Goal: Task Accomplishment & Management: Use online tool/utility

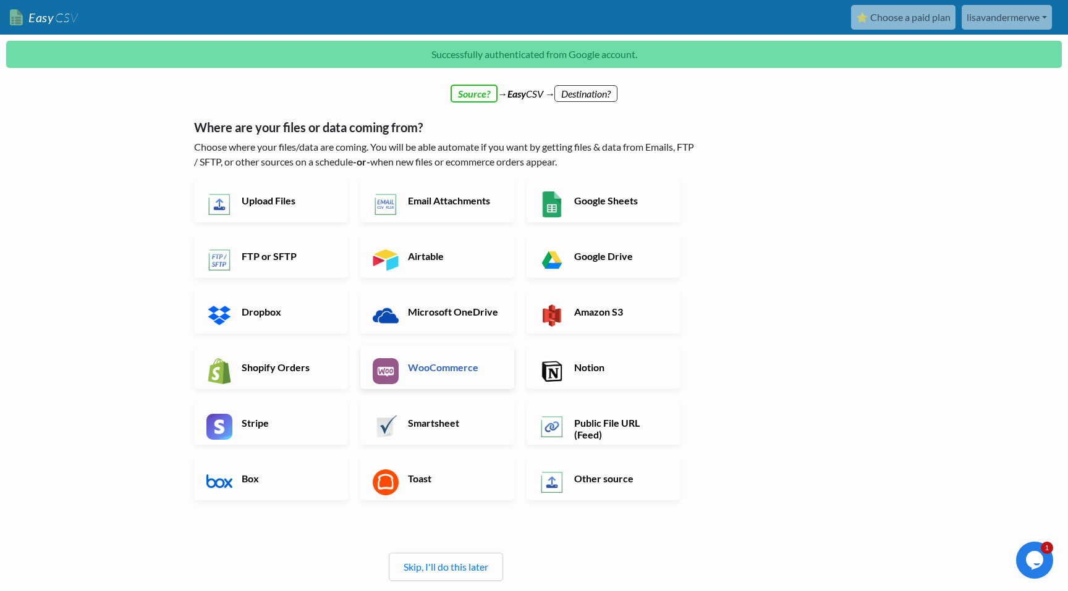
click at [476, 376] on link "WooCommerce" at bounding box center [437, 367] width 154 height 43
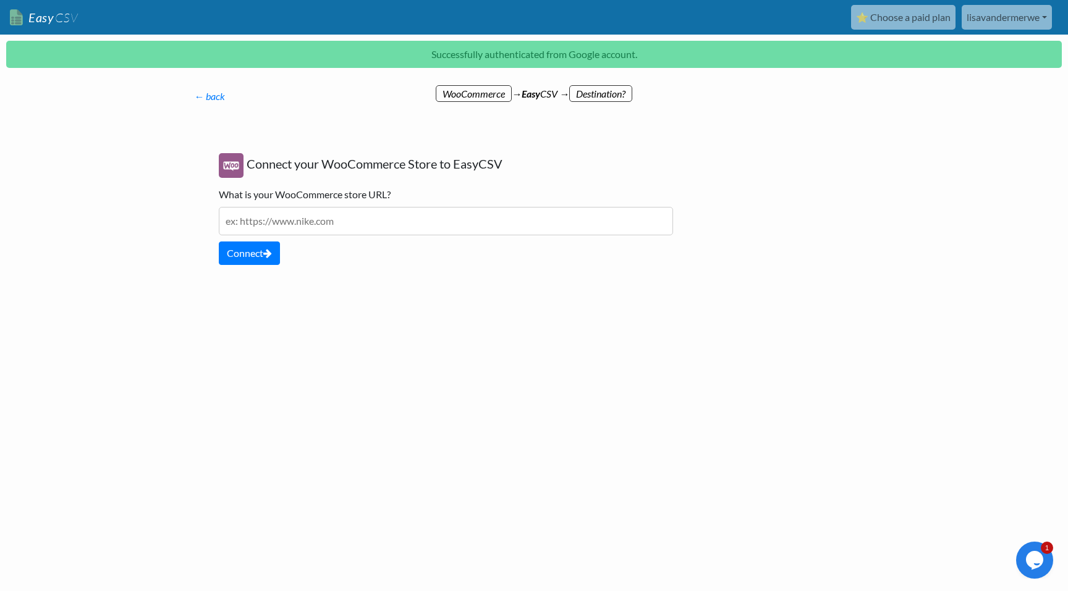
click at [263, 222] on input "text" at bounding box center [446, 221] width 454 height 28
type input "dermafi"
click at [205, 93] on link "← back" at bounding box center [209, 96] width 31 height 12
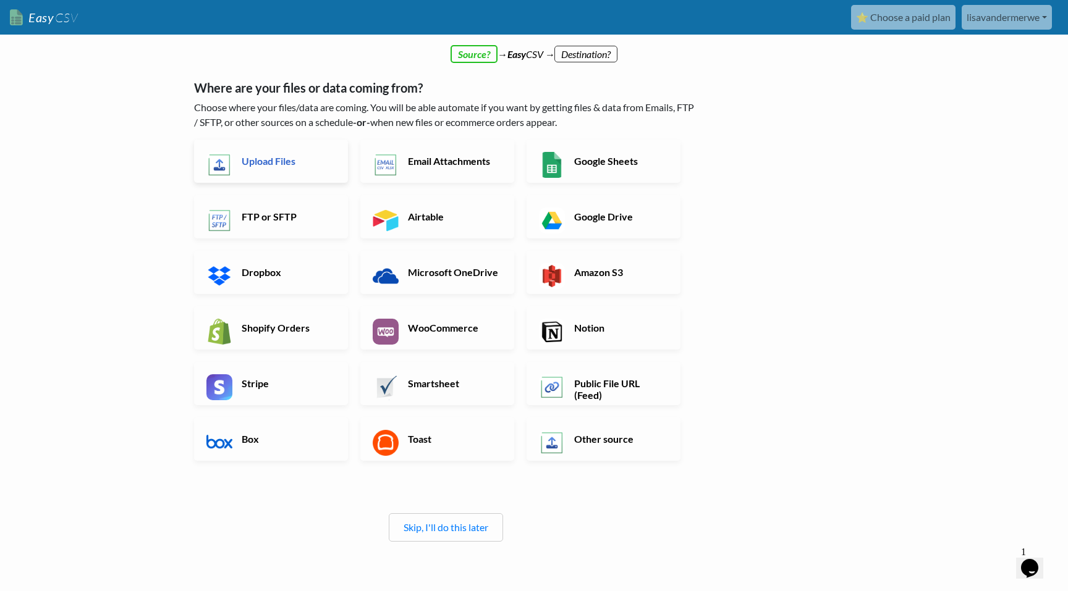
click at [244, 159] on h6 "Upload Files" at bounding box center [287, 161] width 97 height 12
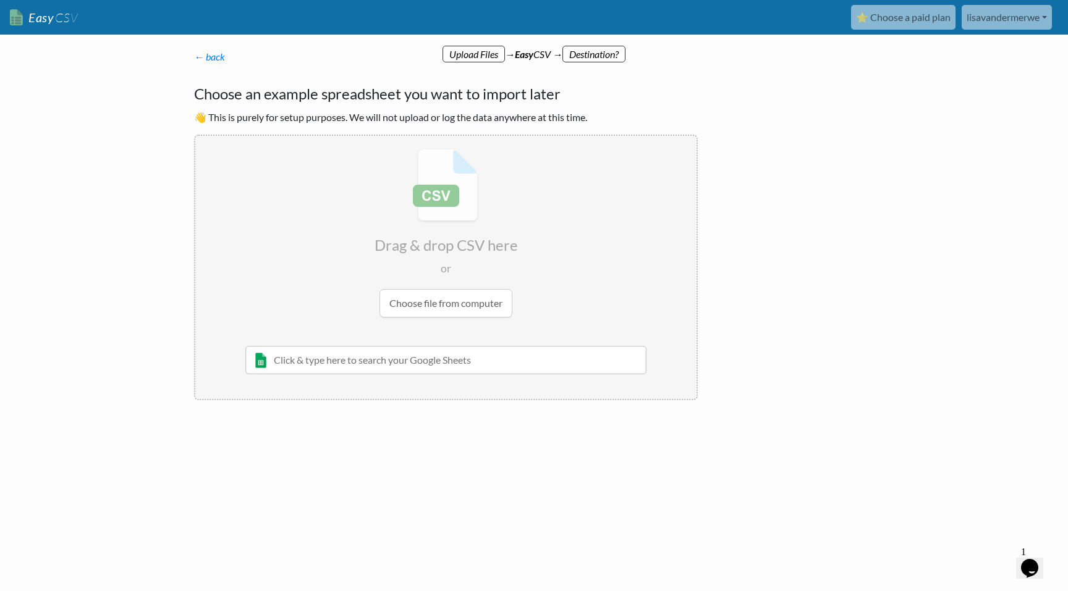
click at [206, 48] on div "← back Thanks for signing up! Set up your Import Flow and Upload Page in 1 minu…" at bounding box center [446, 225] width 528 height 376
click at [206, 51] on link "← back" at bounding box center [209, 57] width 31 height 12
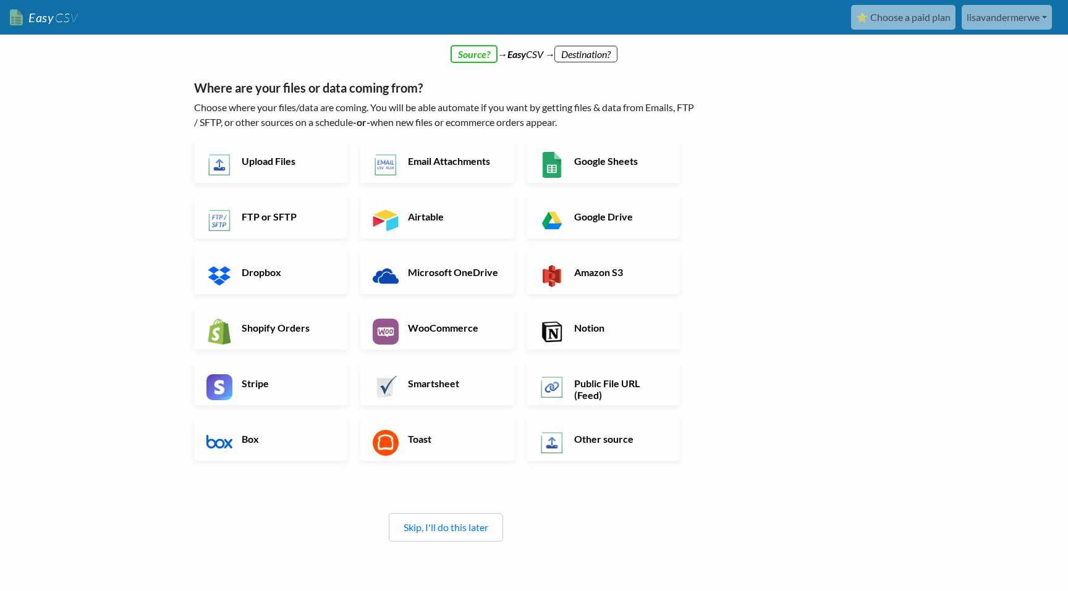
click at [462, 534] on div "Skip, I'll do this later" at bounding box center [446, 528] width 114 height 28
click at [460, 523] on link "Skip, I'll do this later" at bounding box center [446, 528] width 85 height 12
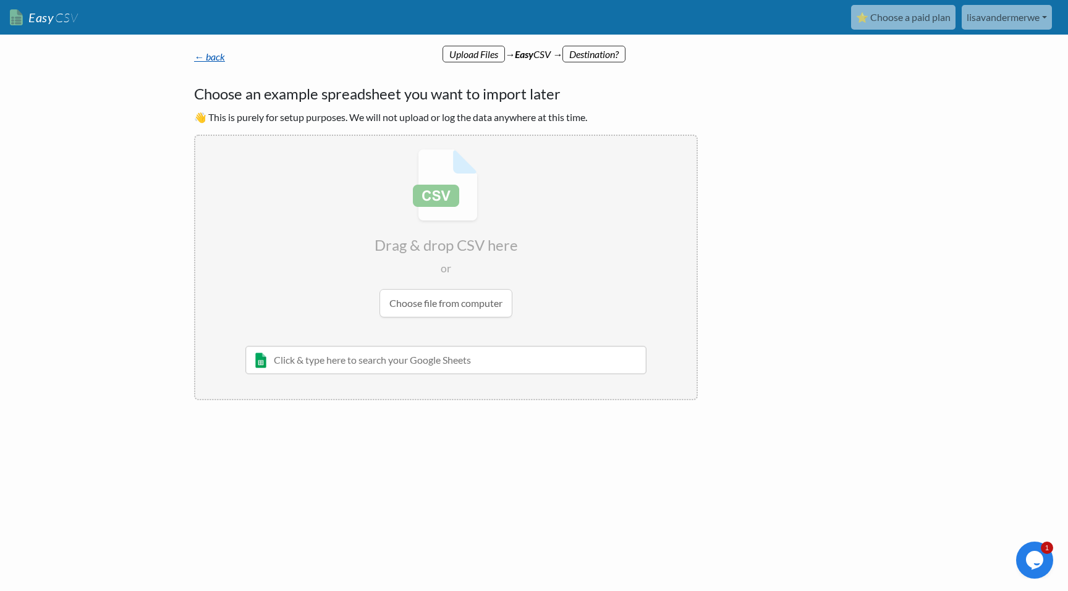
click at [216, 54] on link "← back" at bounding box center [209, 57] width 31 height 12
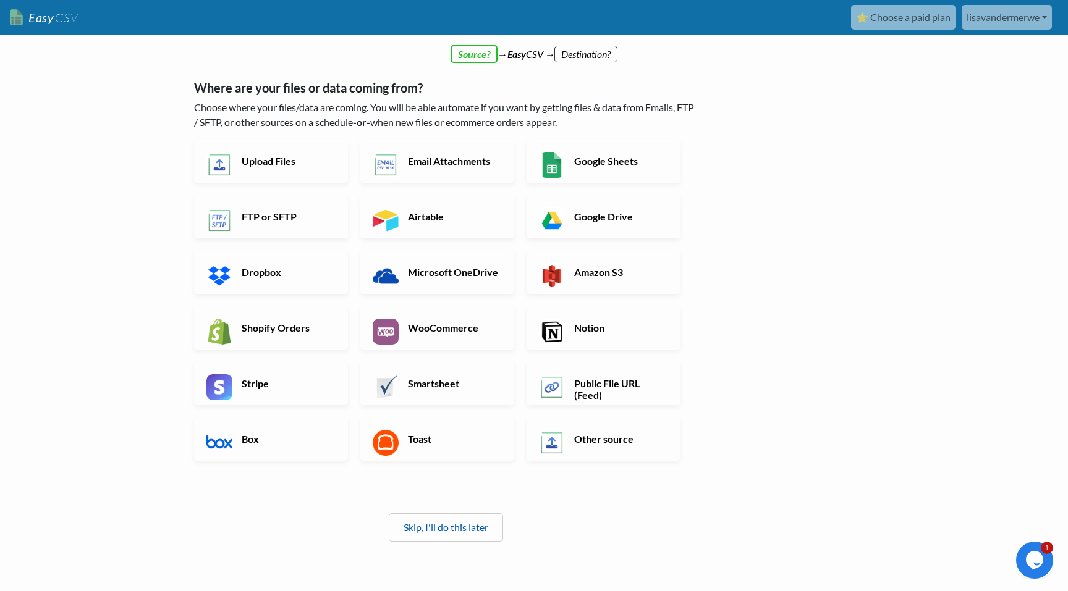
click at [458, 527] on link "Skip, I'll do this later" at bounding box center [446, 528] width 85 height 12
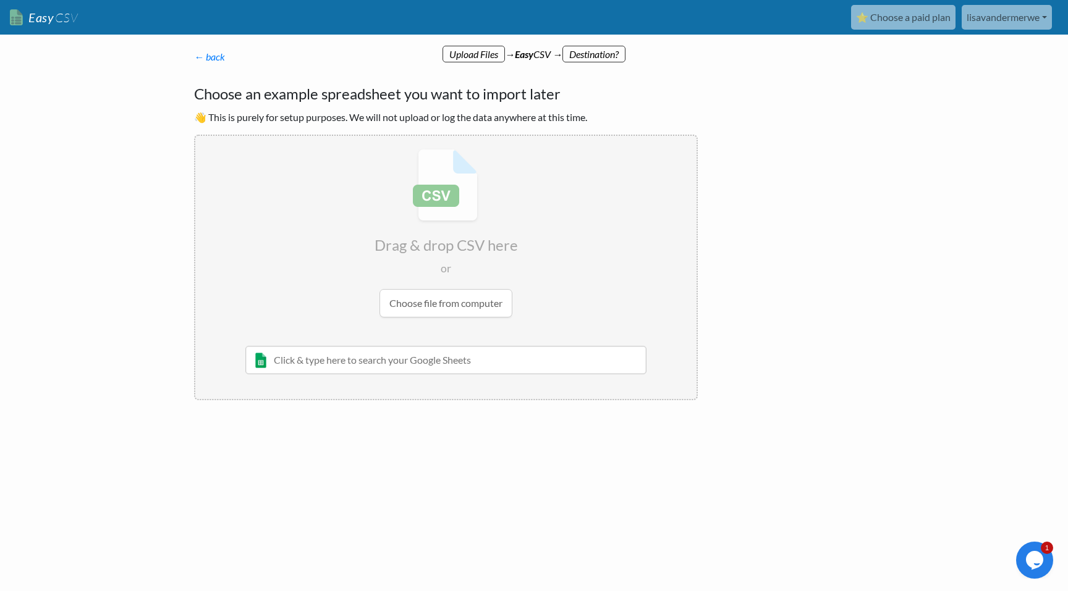
click at [454, 296] on input "file" at bounding box center [445, 233] width 501 height 195
type input "C:\fakepath\TOIMPORT2.csv"
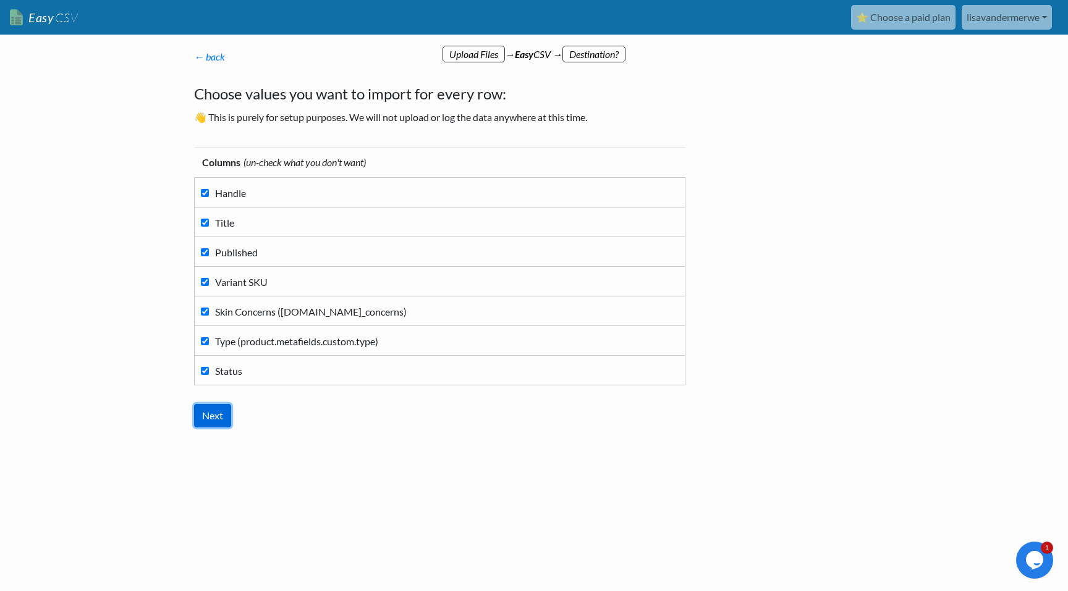
click at [203, 418] on input "Next" at bounding box center [212, 415] width 37 height 23
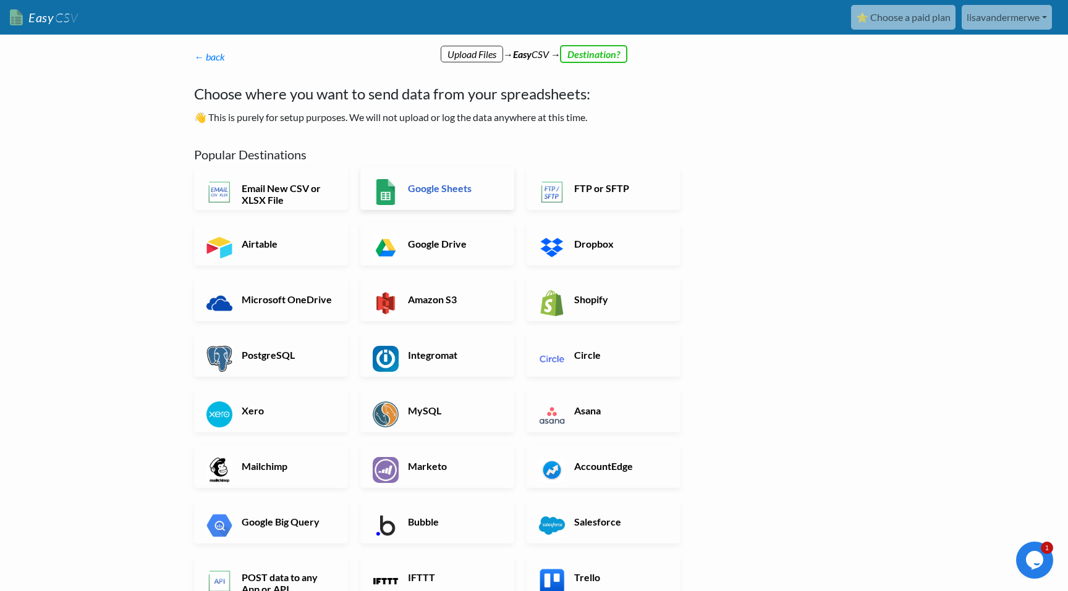
click at [428, 198] on link "Google Sheets" at bounding box center [437, 188] width 154 height 43
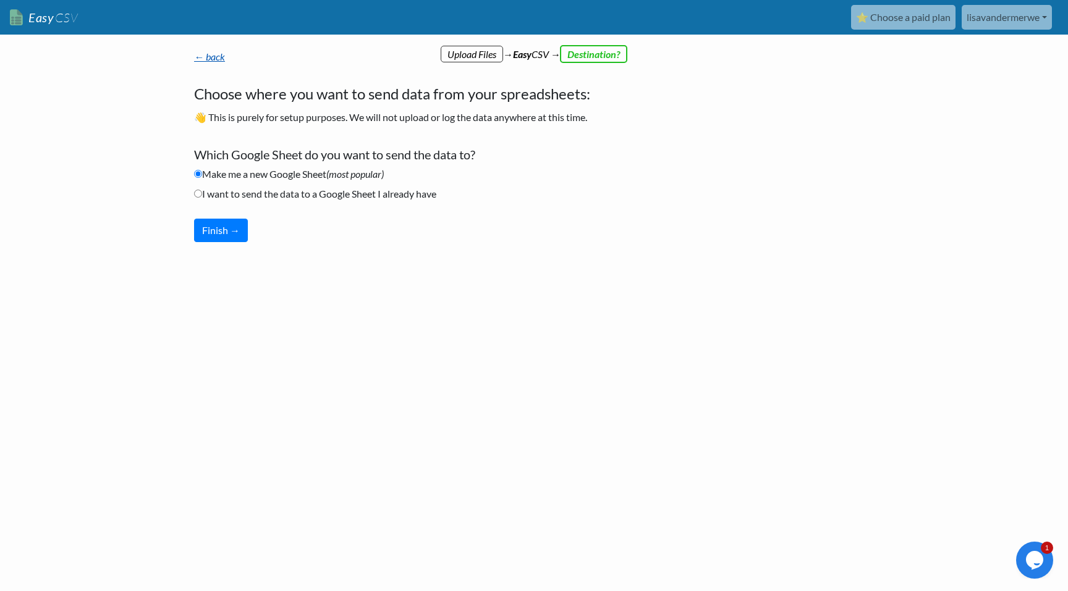
click at [213, 59] on link "← back" at bounding box center [209, 57] width 31 height 12
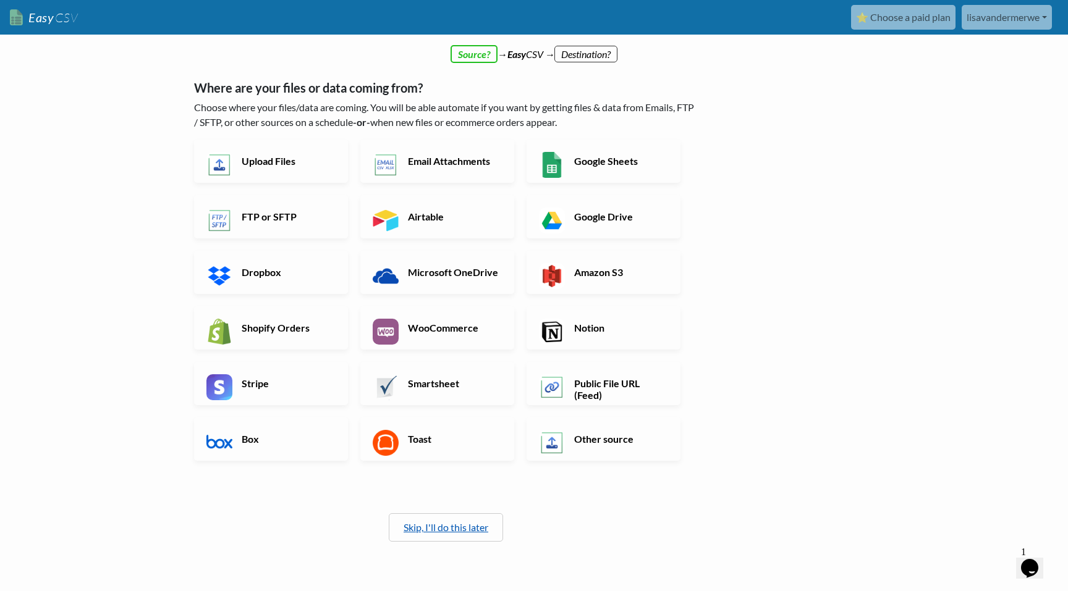
click at [424, 525] on link "Skip, I'll do this later" at bounding box center [446, 528] width 85 height 12
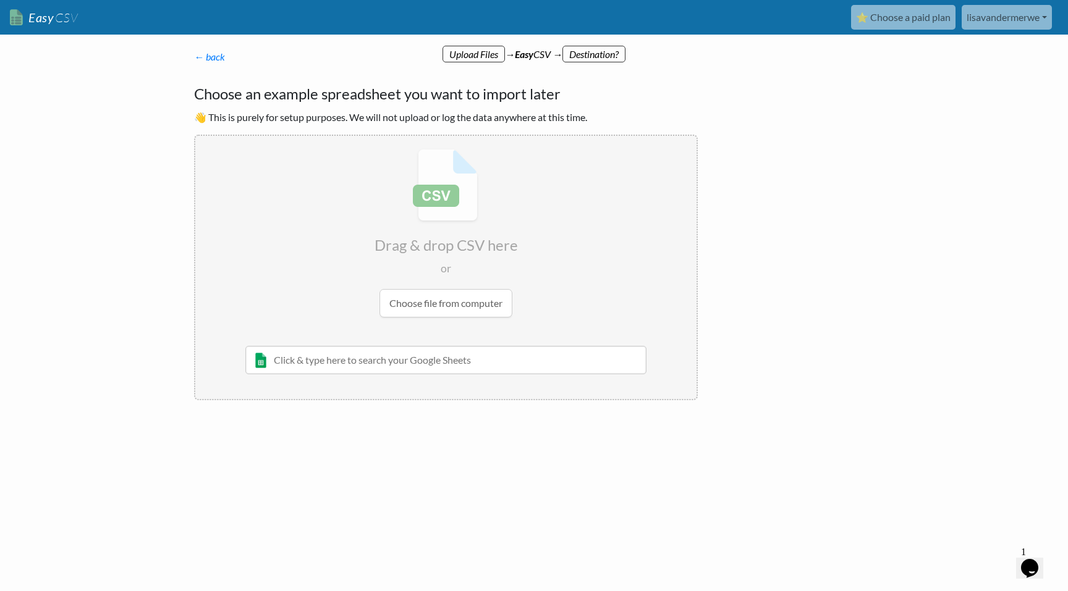
click at [424, 491] on html "Easy CSV ⭐ Choose a paid plan lisavandermerwe Lisavandermerwe All Flows All CSV…" at bounding box center [534, 245] width 1068 height 491
click at [588, 56] on p "← back Thanks for signing up! Set up your Import Flow and Upload Page in 1 minu…" at bounding box center [446, 56] width 504 height 15
drag, startPoint x: 35, startPoint y: 15, endPoint x: 323, endPoint y: 1, distance: 287.7
click at [35, 15] on link "Easy CSV" at bounding box center [44, 17] width 68 height 25
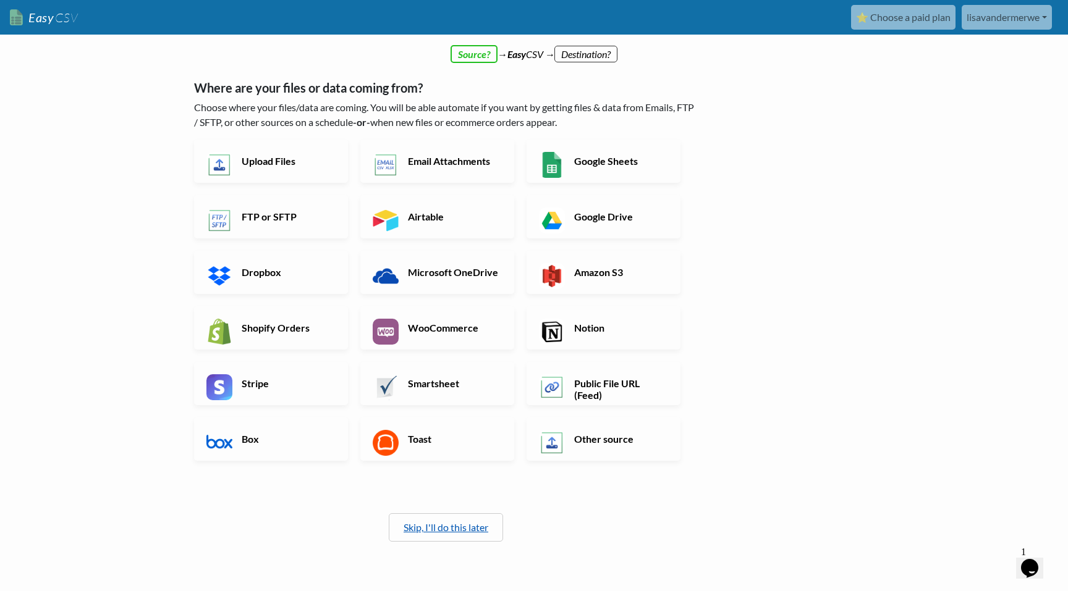
click at [430, 528] on link "Skip, I'll do this later" at bounding box center [446, 528] width 85 height 12
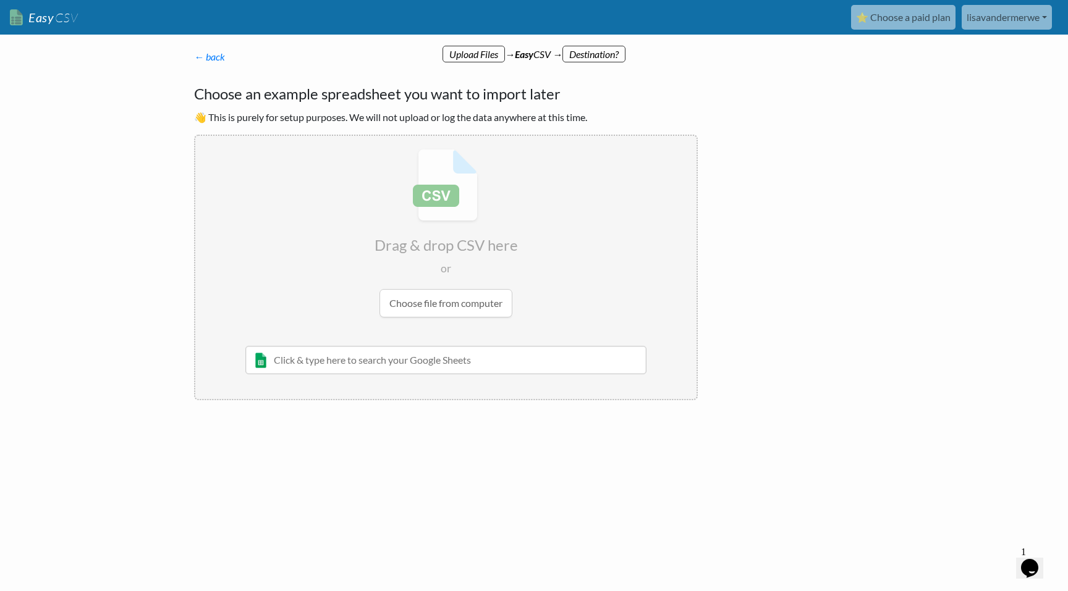
click at [434, 318] on input "file" at bounding box center [445, 233] width 501 height 195
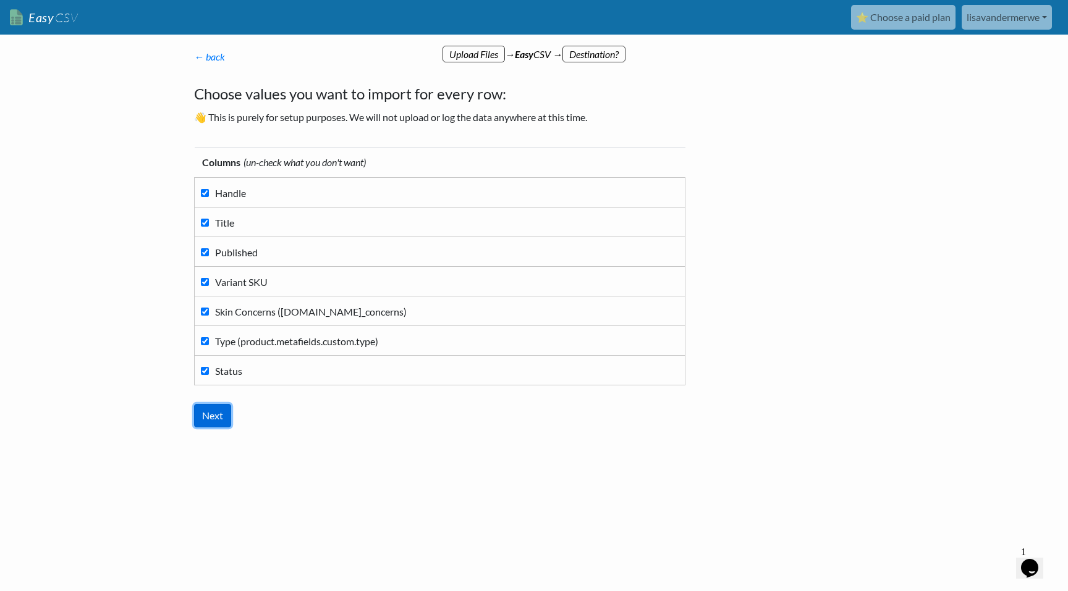
click at [207, 411] on input "Next" at bounding box center [212, 415] width 37 height 23
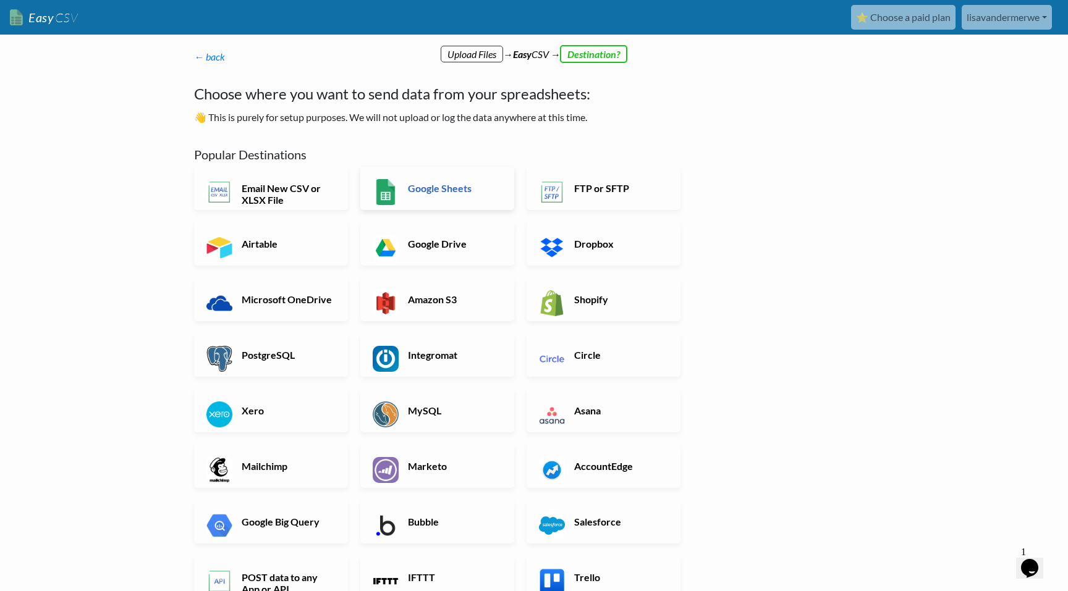
click at [408, 186] on h6 "Google Sheets" at bounding box center [453, 188] width 97 height 12
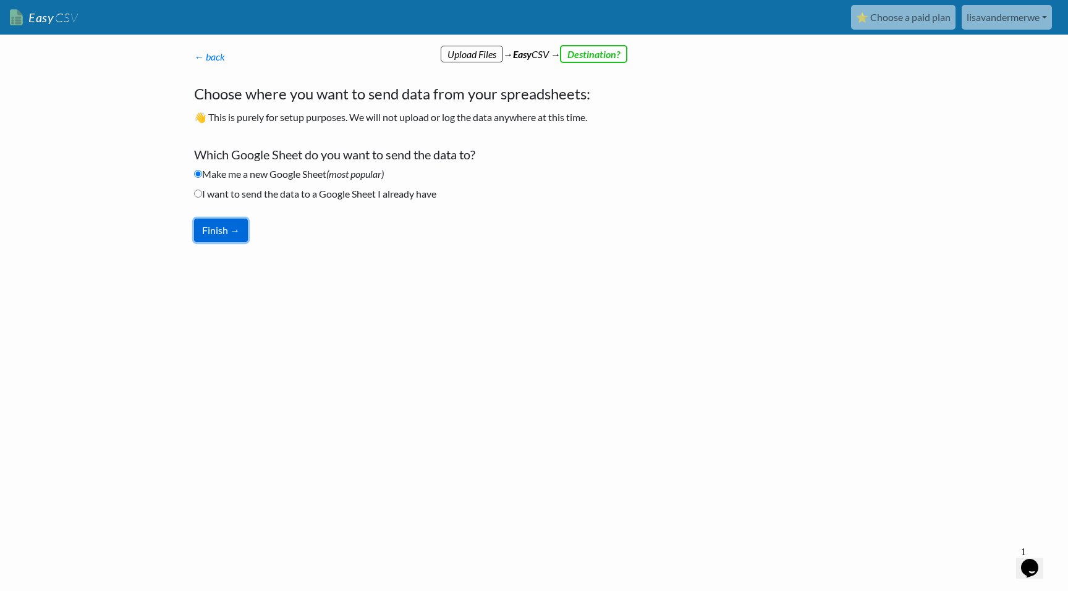
click at [207, 232] on button "Finish →" at bounding box center [221, 230] width 54 height 23
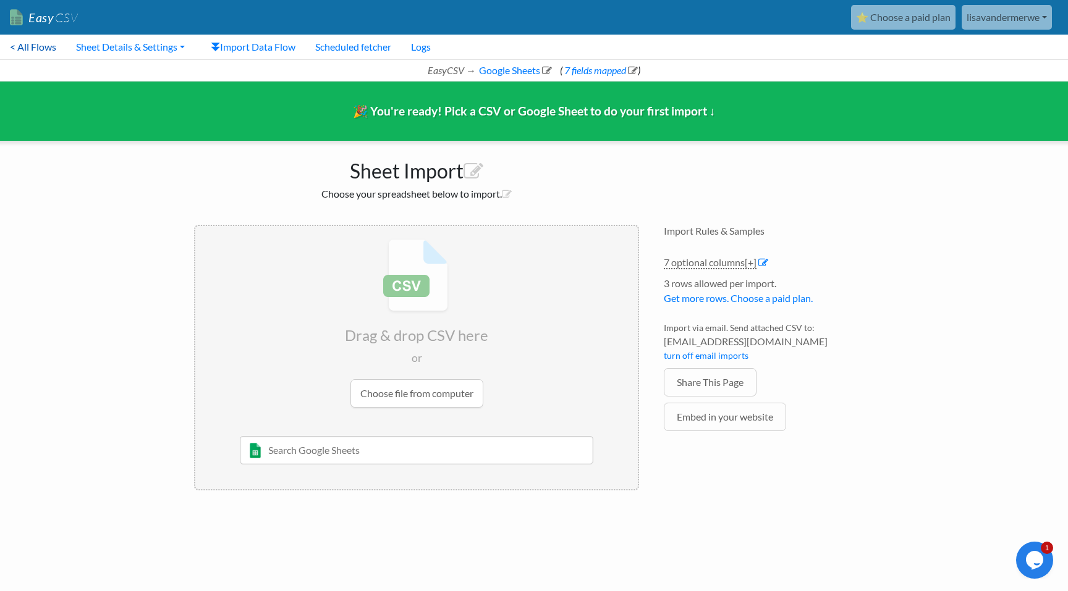
click at [31, 39] on link "< All Flows" at bounding box center [33, 47] width 66 height 25
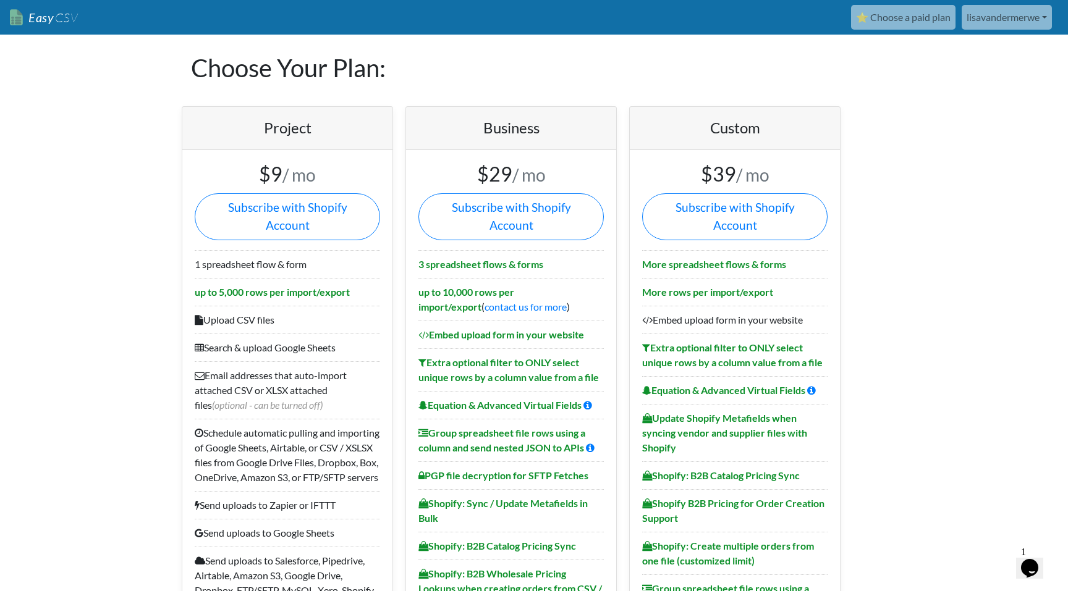
click at [43, 22] on link "Easy CSV" at bounding box center [44, 17] width 68 height 25
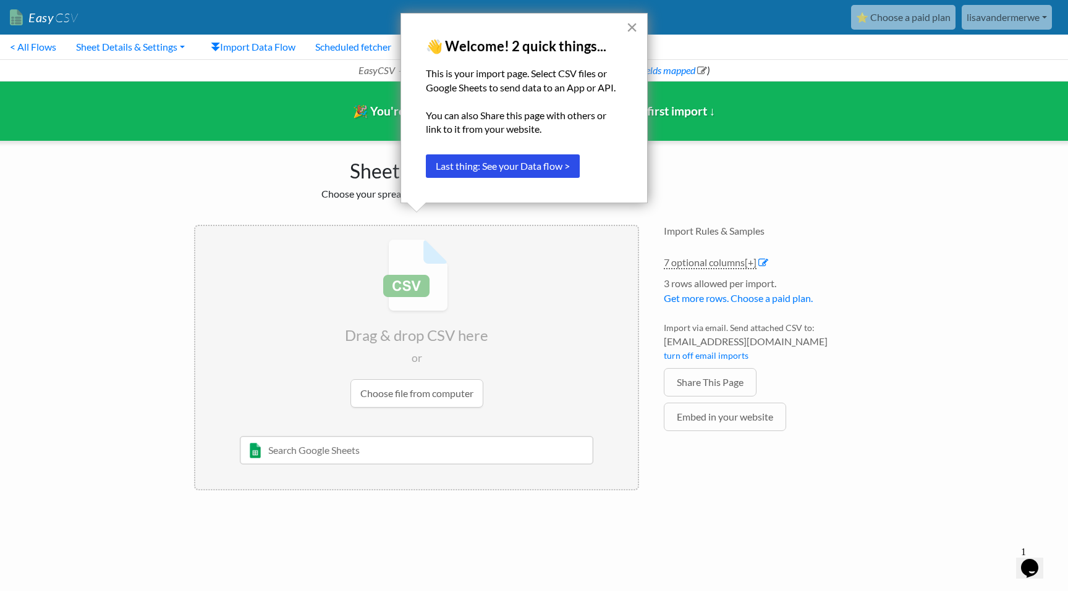
click at [630, 28] on button "×" at bounding box center [632, 27] width 12 height 20
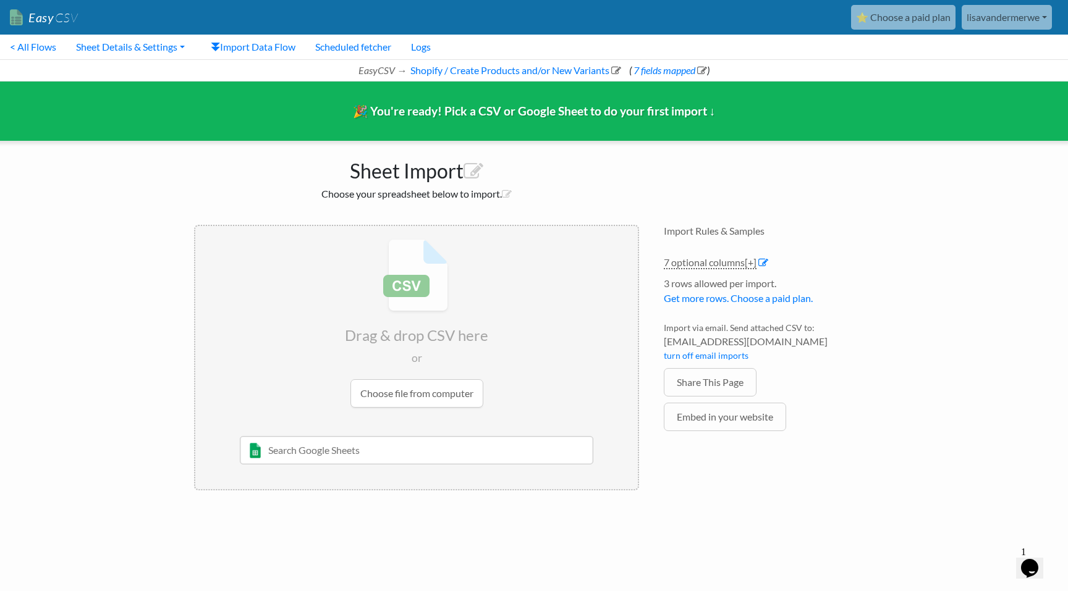
scroll to position [0, 9]
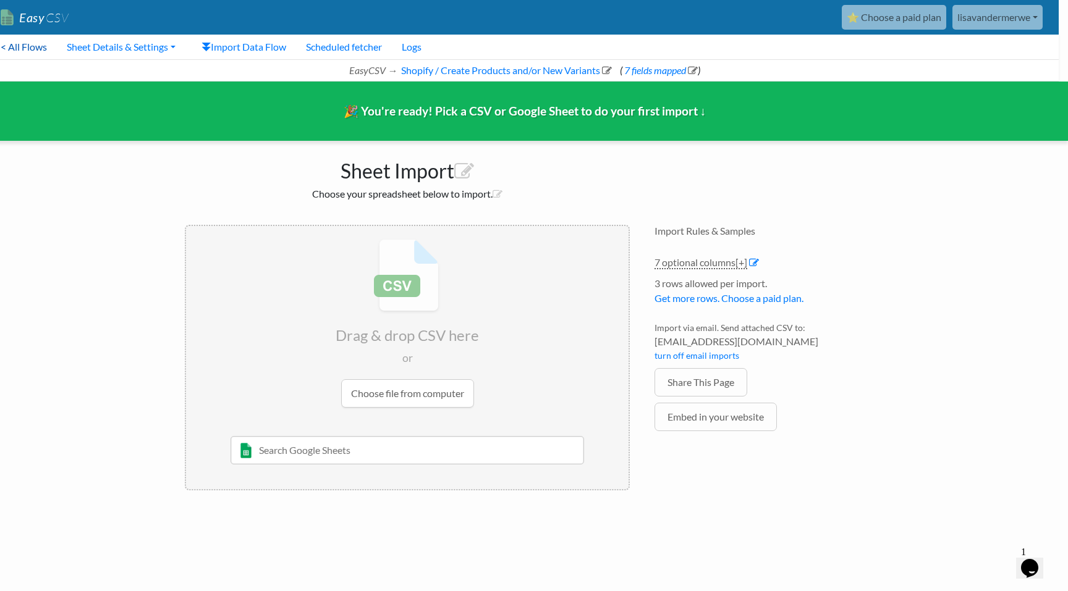
click at [19, 53] on link "< All Flows" at bounding box center [24, 47] width 66 height 25
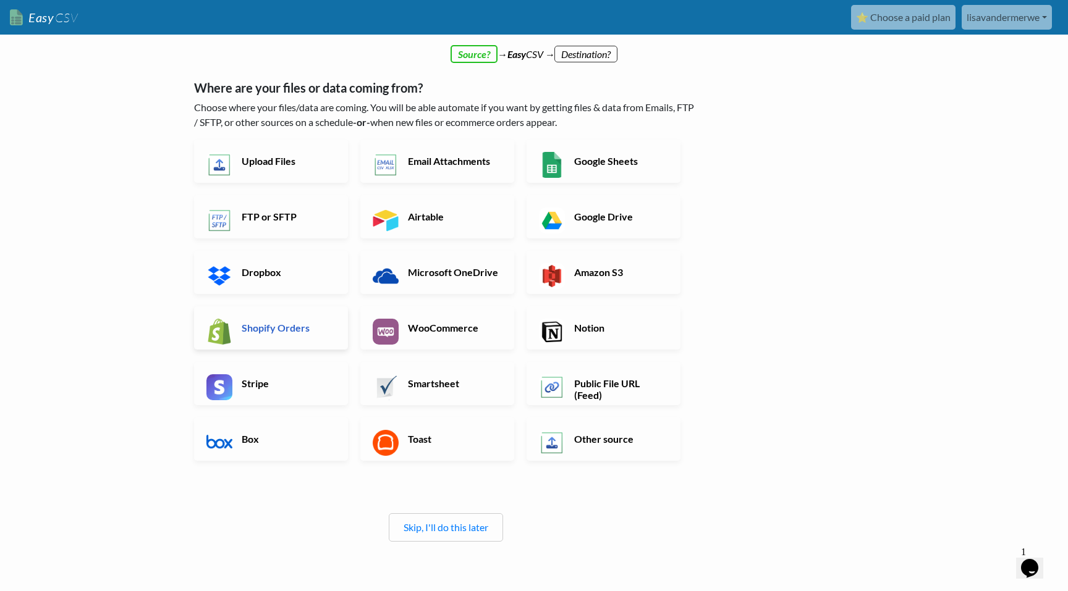
click at [260, 325] on h6 "Shopify Orders" at bounding box center [287, 328] width 97 height 12
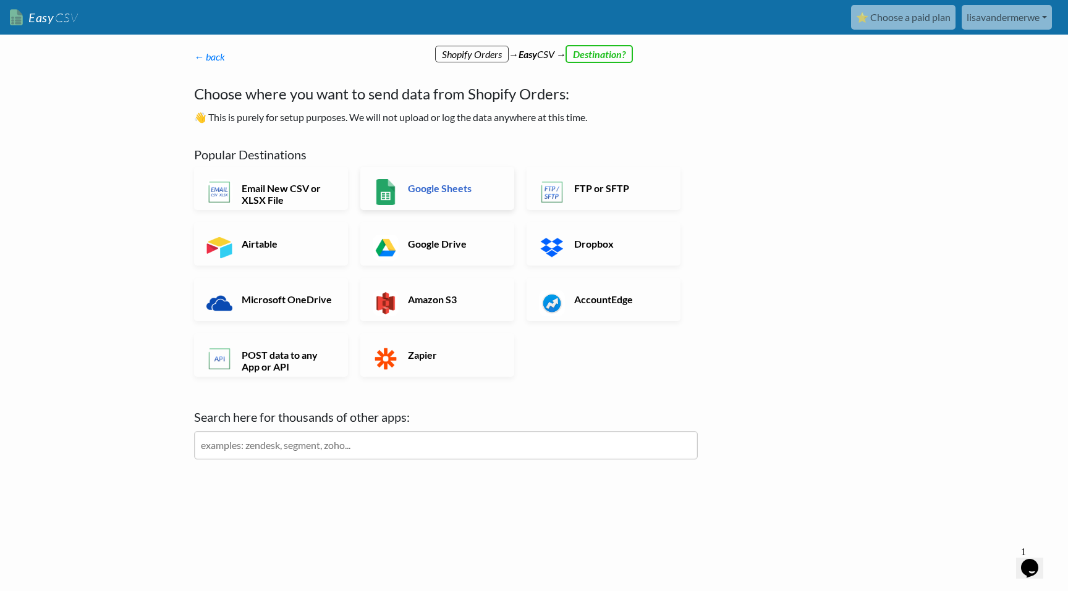
click at [410, 193] on h6 "Google Sheets" at bounding box center [453, 188] width 97 height 12
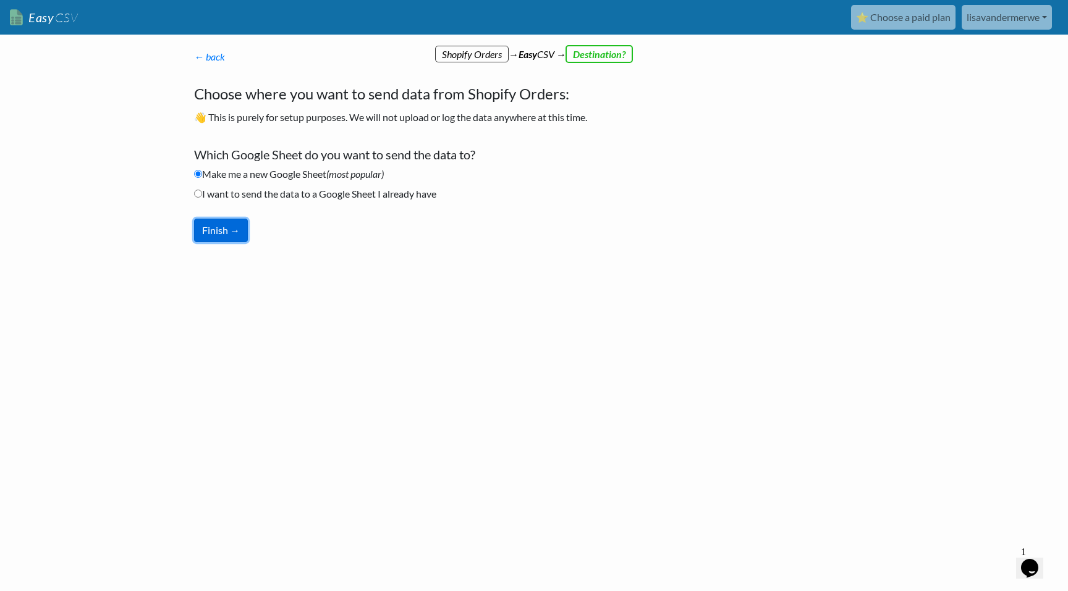
click at [222, 225] on button "Finish →" at bounding box center [221, 230] width 54 height 23
